Goal: Task Accomplishment & Management: Manage account settings

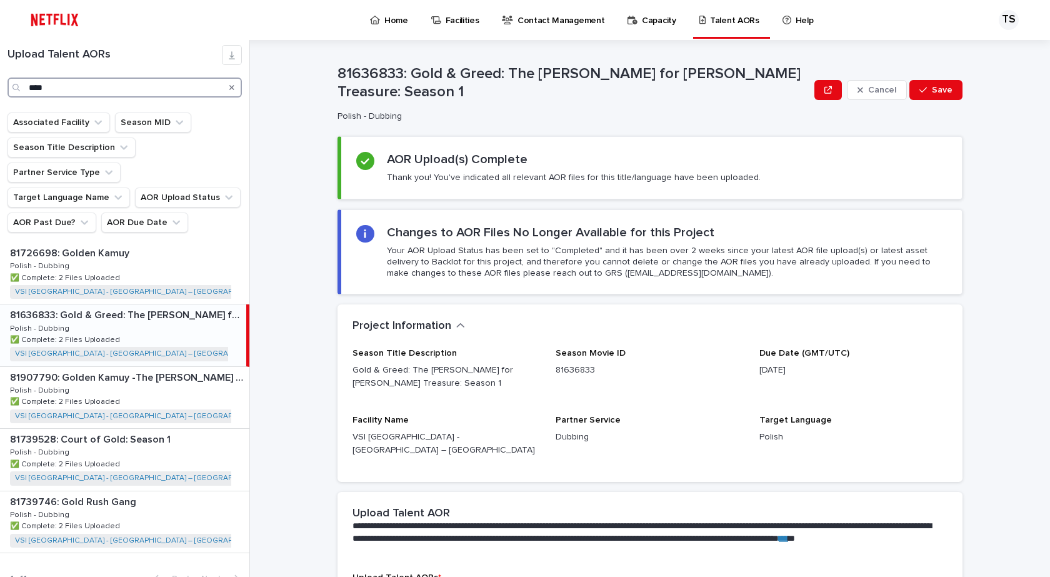
drag, startPoint x: 55, startPoint y: 87, endPoint x: 0, endPoint y: 87, distance: 55.0
click at [0, 87] on div "Upload Talent AORs ****" at bounding box center [124, 71] width 249 height 52
type input "******"
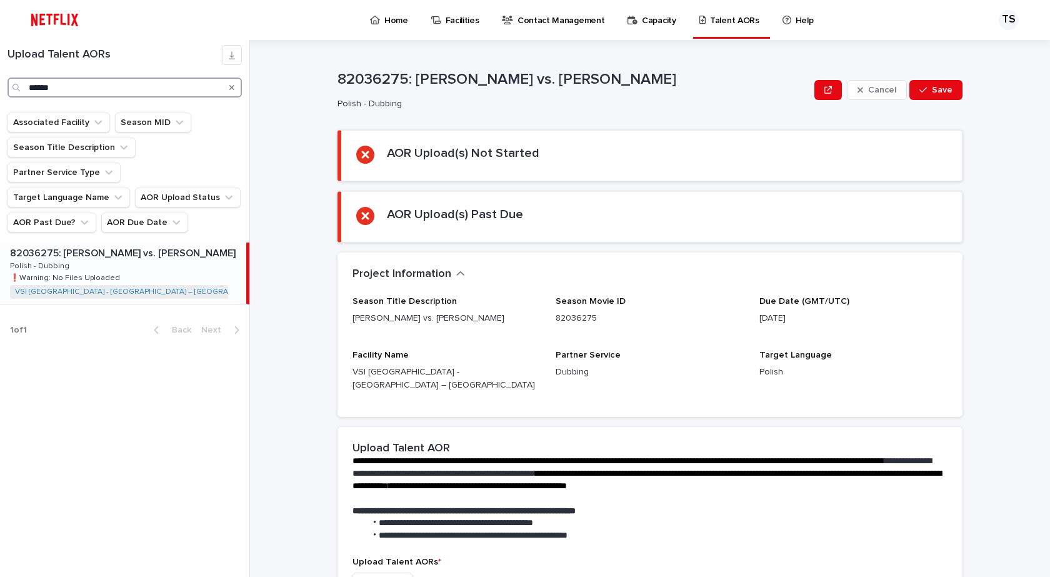
click at [87, 92] on input "******" at bounding box center [124, 87] width 234 height 20
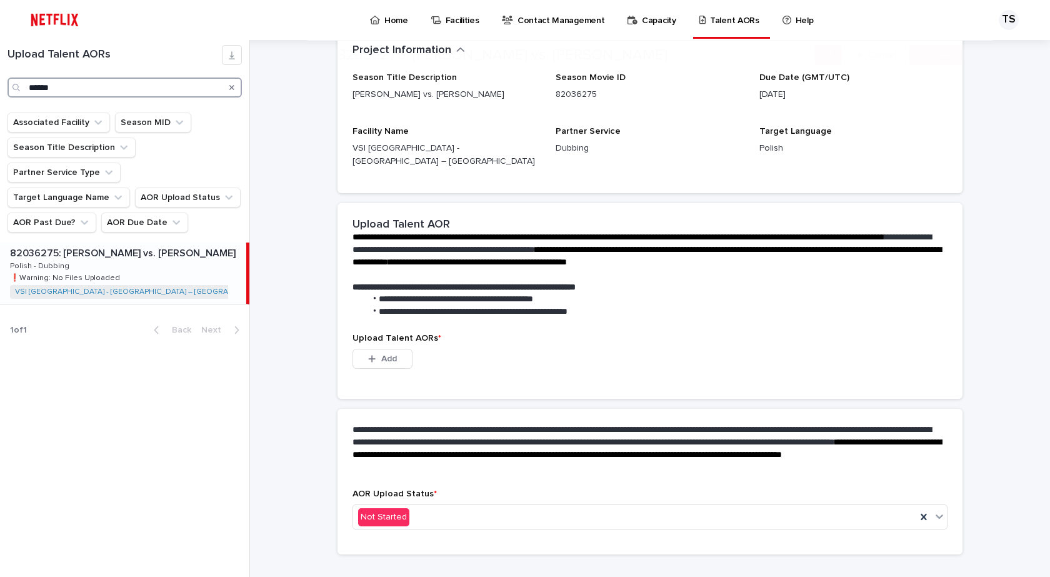
scroll to position [234, 0]
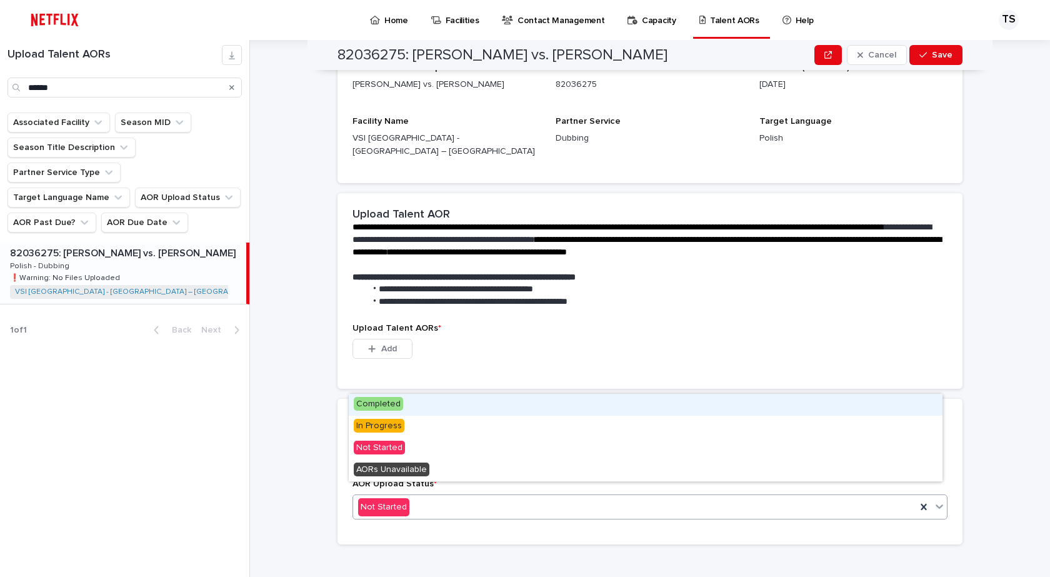
click at [933, 500] on icon at bounding box center [939, 506] width 12 height 12
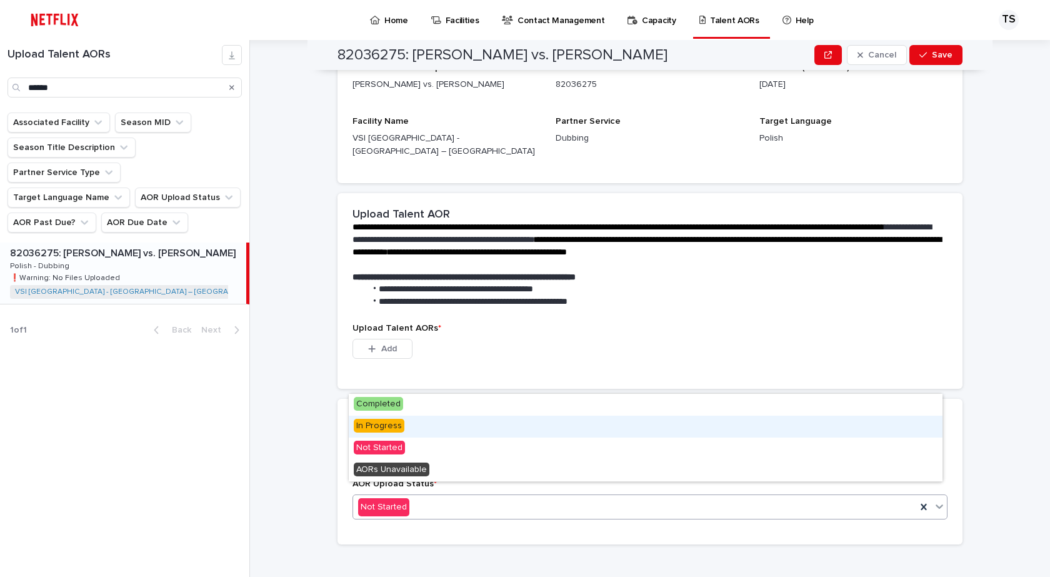
click at [389, 425] on span "In Progress" at bounding box center [379, 426] width 51 height 14
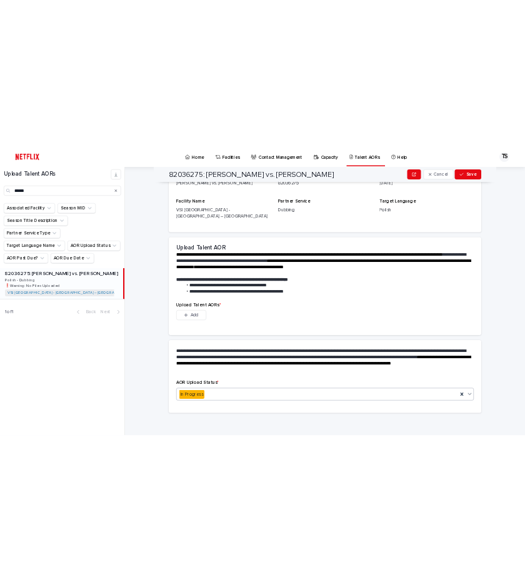
scroll to position [172, 0]
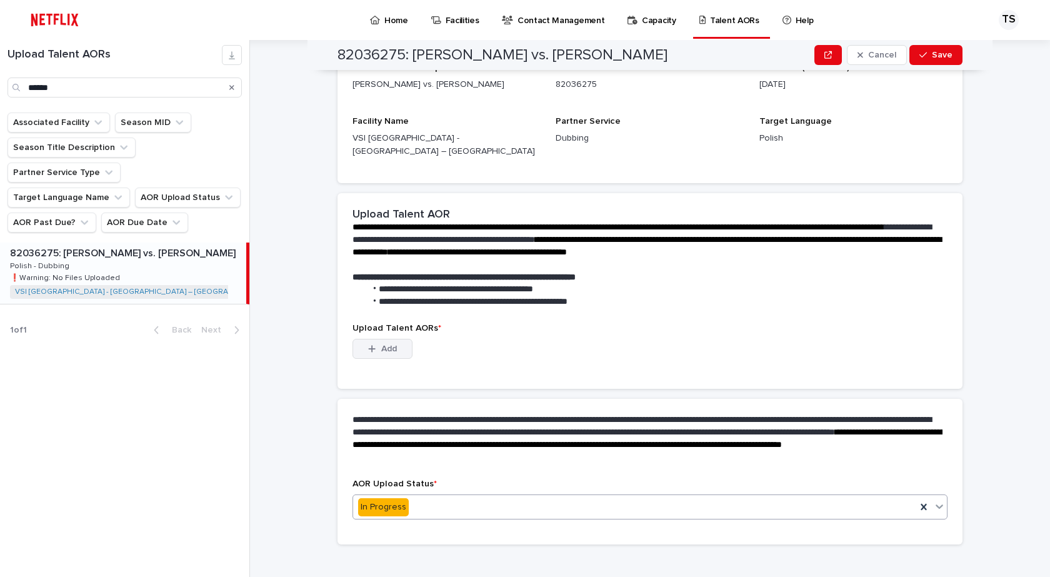
click at [385, 344] on span "Add" at bounding box center [389, 348] width 16 height 9
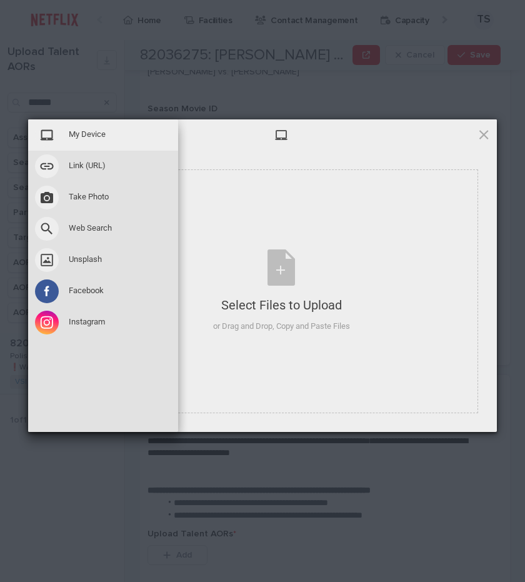
scroll to position [186, 0]
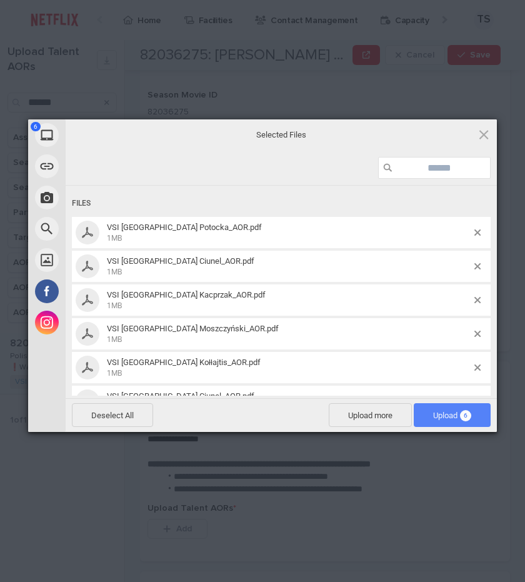
click at [451, 414] on span "Upload 6" at bounding box center [452, 414] width 38 height 9
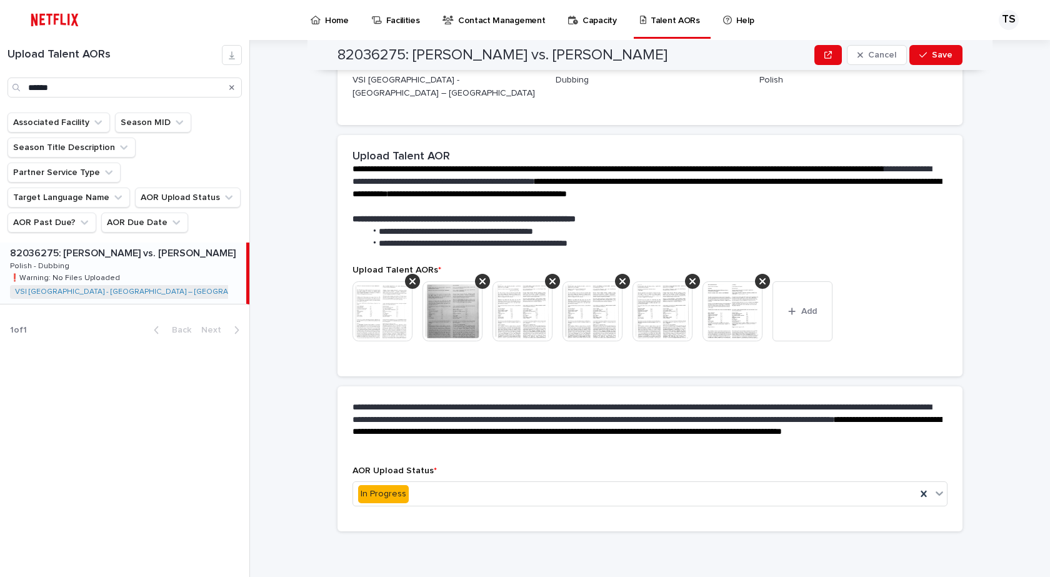
scroll to position [290, 0]
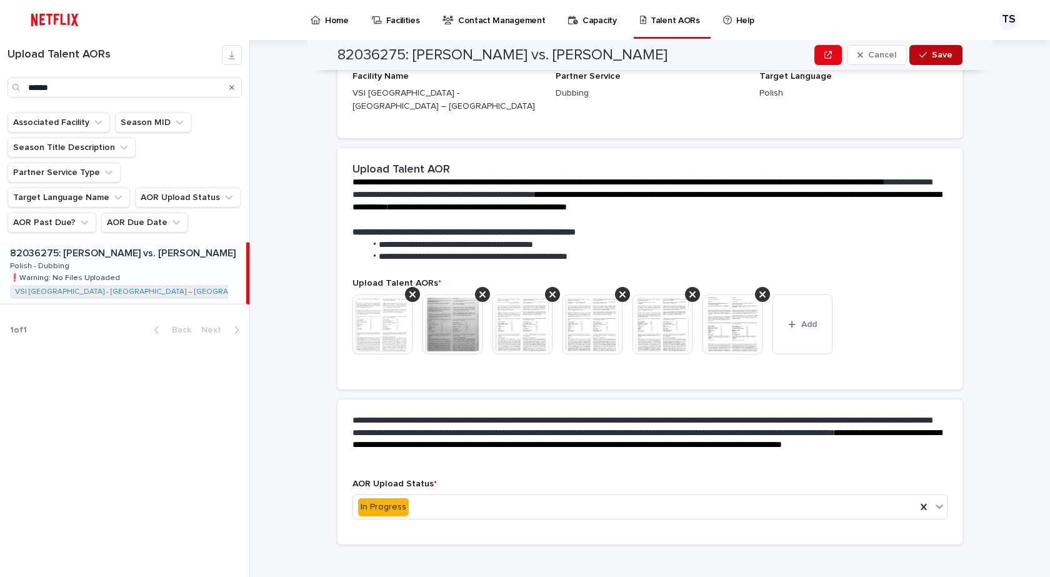
click at [937, 54] on span "Save" at bounding box center [942, 55] width 21 height 9
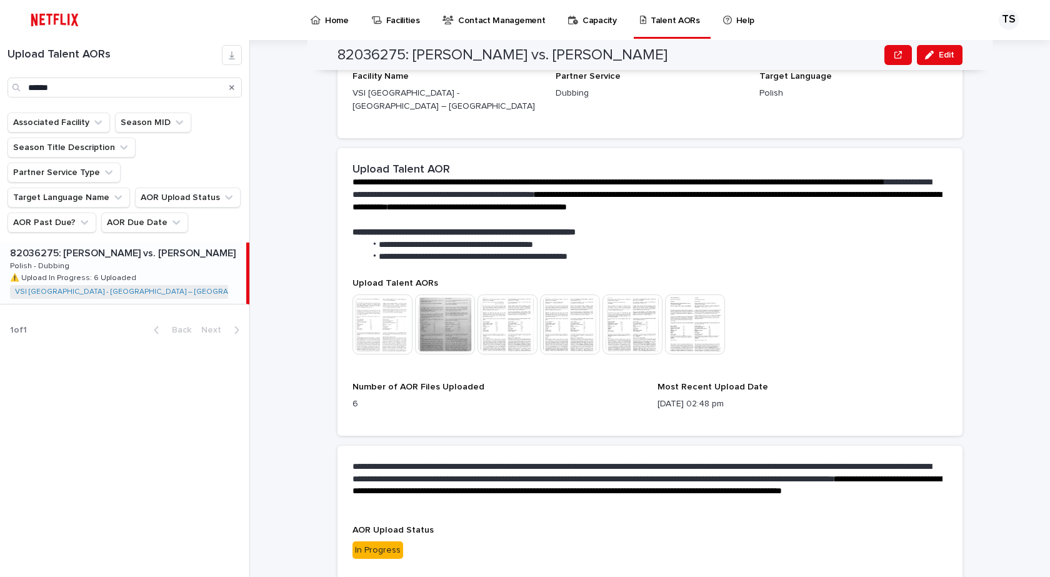
scroll to position [302, 0]
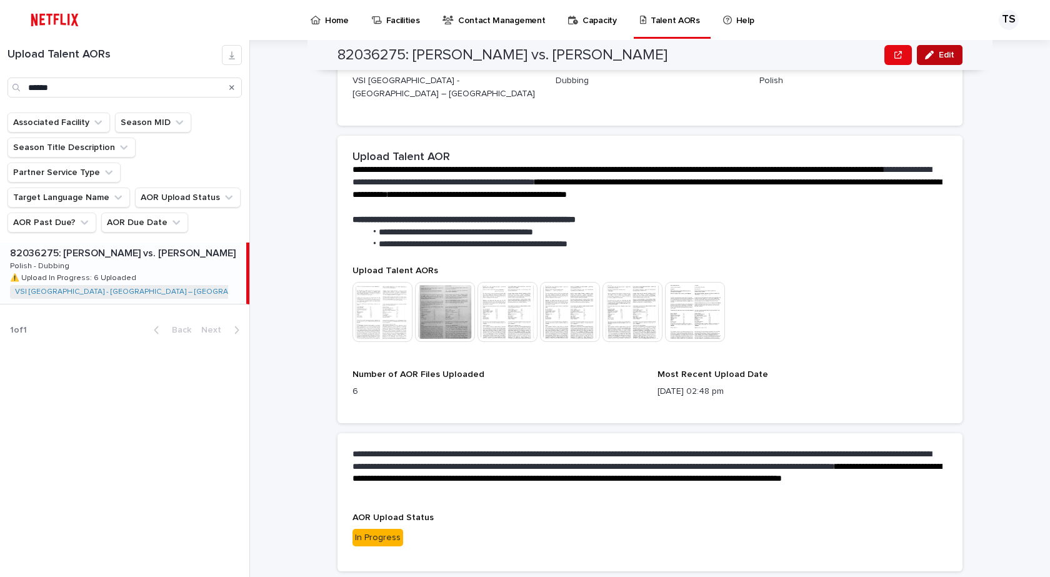
click at [942, 53] on span "Edit" at bounding box center [946, 55] width 16 height 9
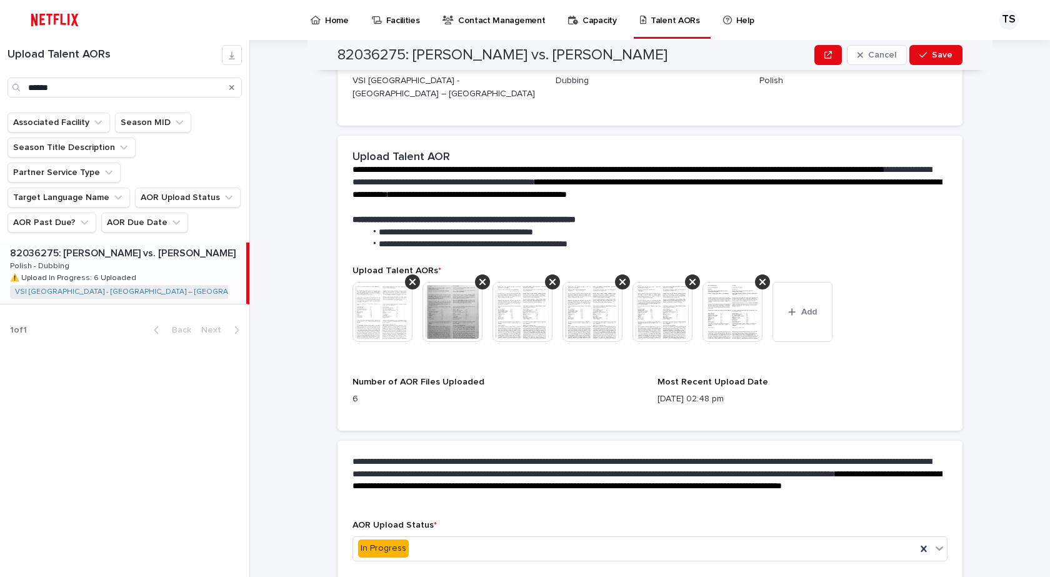
scroll to position [344, 0]
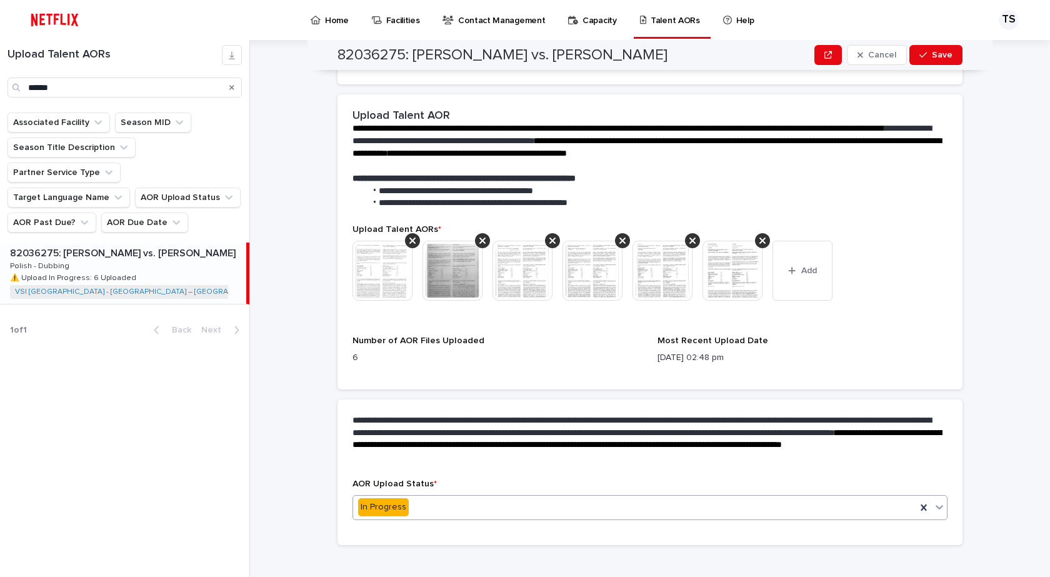
click at [939, 500] on icon at bounding box center [939, 506] width 12 height 12
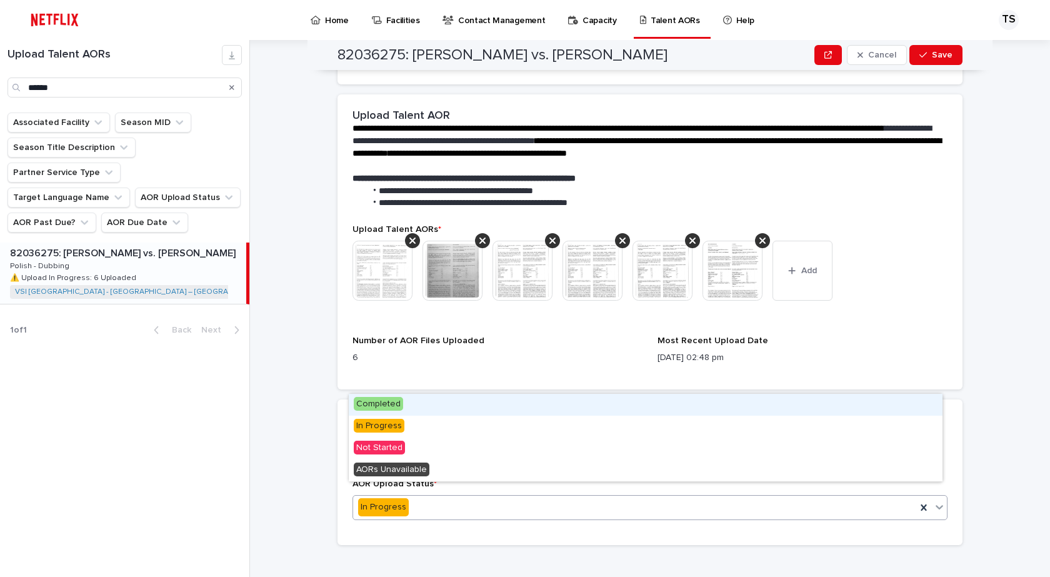
click at [380, 401] on span "Completed" at bounding box center [378, 404] width 49 height 14
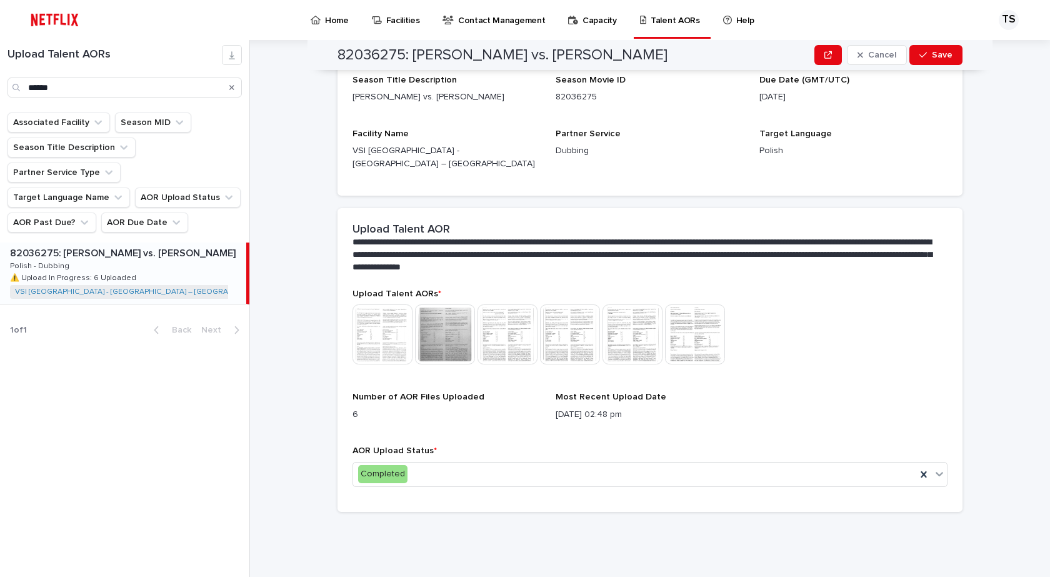
scroll to position [197, 0]
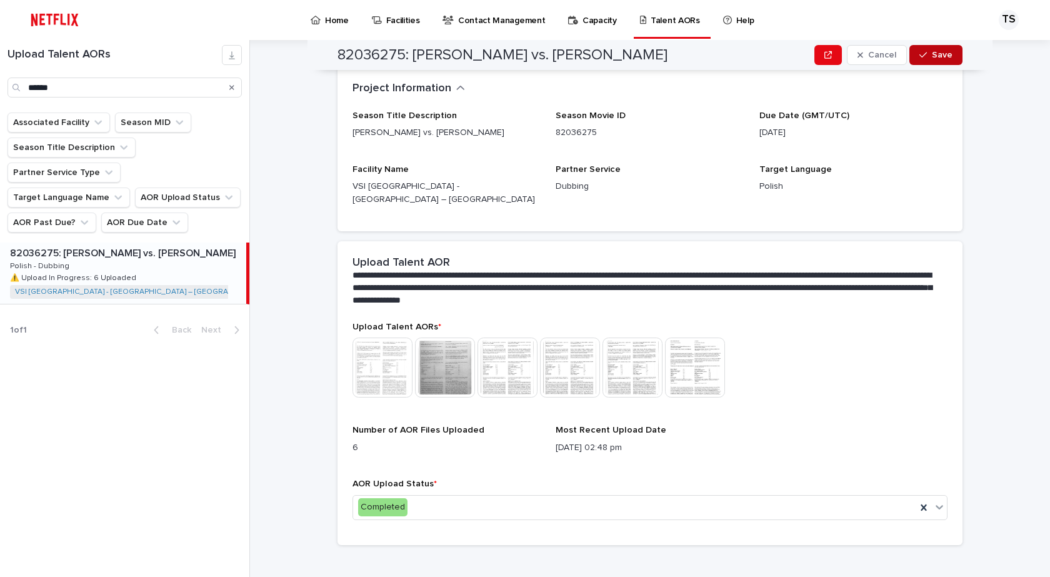
click at [938, 57] on span "Save" at bounding box center [942, 55] width 21 height 9
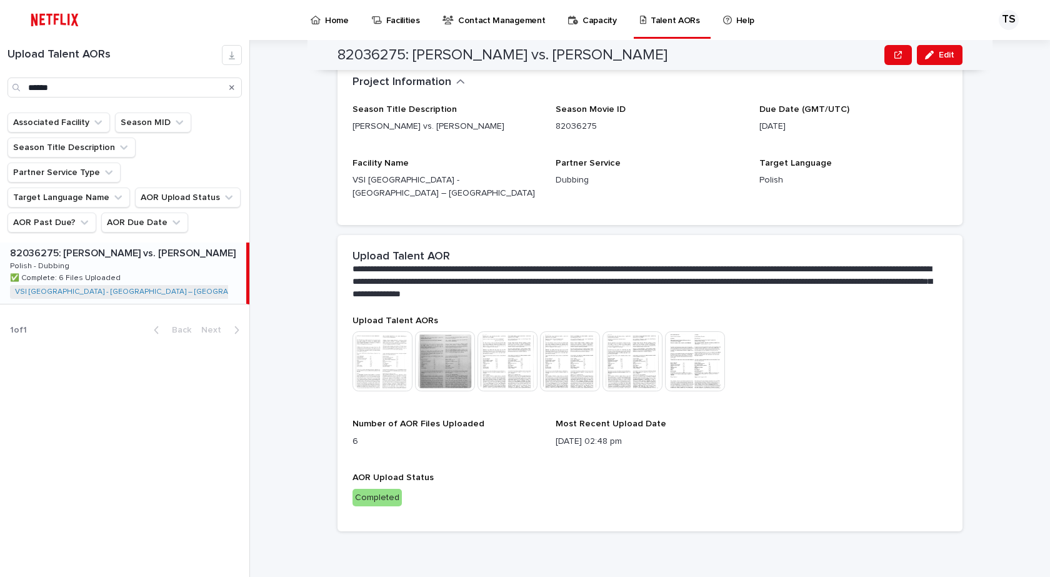
scroll to position [129, 0]
